Goal: Task Accomplishment & Management: Use online tool/utility

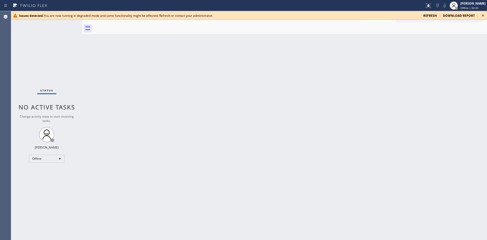
drag, startPoint x: 117, startPoint y: 169, endPoint x: 106, endPoint y: 114, distance: 55.7
click at [117, 169] on div "Back to Dashboard Change Sender ID Customers Technicians Select a contact Outbo…" at bounding box center [284, 125] width 405 height 229
click at [51, 156] on div "Offline" at bounding box center [47, 159] width 36 height 8
click at [54, 173] on li "Available" at bounding box center [46, 172] width 35 height 6
click at [441, 6] on icon at bounding box center [438, 6] width 6 height 6
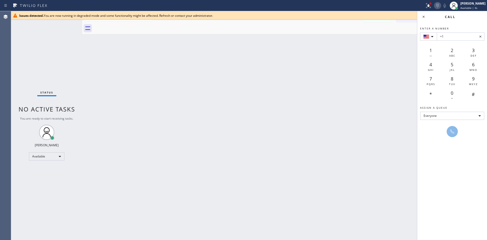
click at [441, 6] on icon at bounding box center [438, 6] width 6 height 6
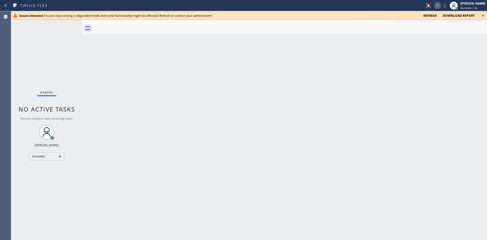
click at [441, 6] on icon at bounding box center [438, 6] width 6 height 6
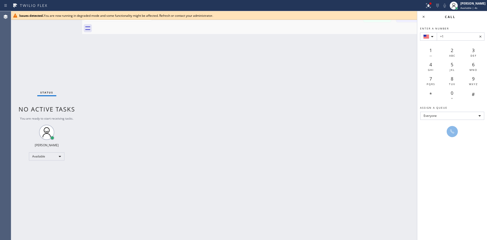
drag, startPoint x: 308, startPoint y: 78, endPoint x: 315, endPoint y: 77, distance: 7.4
click at [308, 78] on div "Back to Dashboard Change Sender ID Customers Technicians Select a contact Outbo…" at bounding box center [284, 125] width 405 height 229
click at [463, 38] on input "+1" at bounding box center [461, 36] width 48 height 8
paste input "[PHONE_NUMBER]"
type input "[PHONE_NUMBER]"
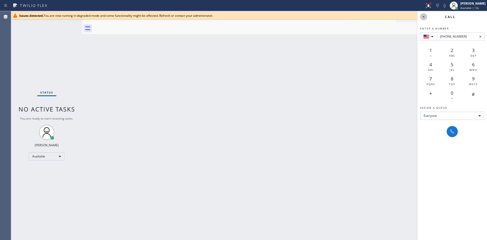
click at [425, 16] on icon at bounding box center [424, 17] width 6 height 6
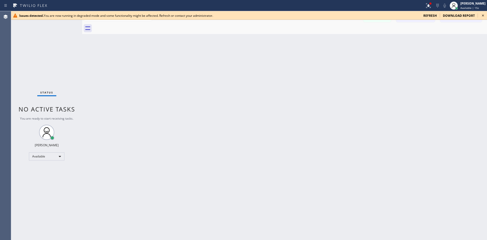
click at [432, 15] on span "refresh" at bounding box center [430, 15] width 13 height 4
click at [42, 153] on div "Available" at bounding box center [47, 156] width 36 height 8
click at [49, 162] on li "Offline" at bounding box center [46, 163] width 35 height 6
